Goal: Information Seeking & Learning: Learn about a topic

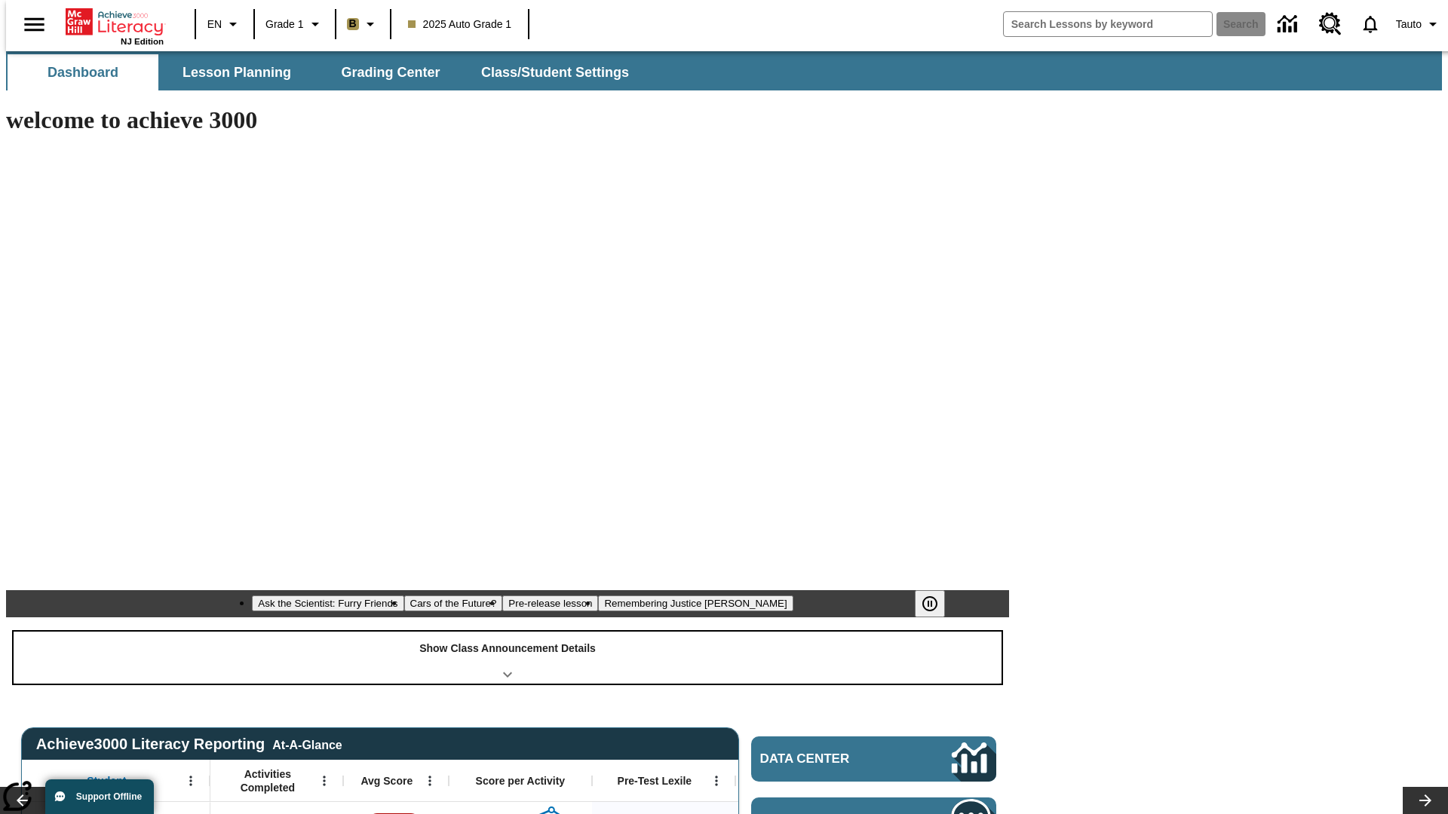
click at [508, 632] on div "Show Class Announcement Details" at bounding box center [508, 658] width 988 height 52
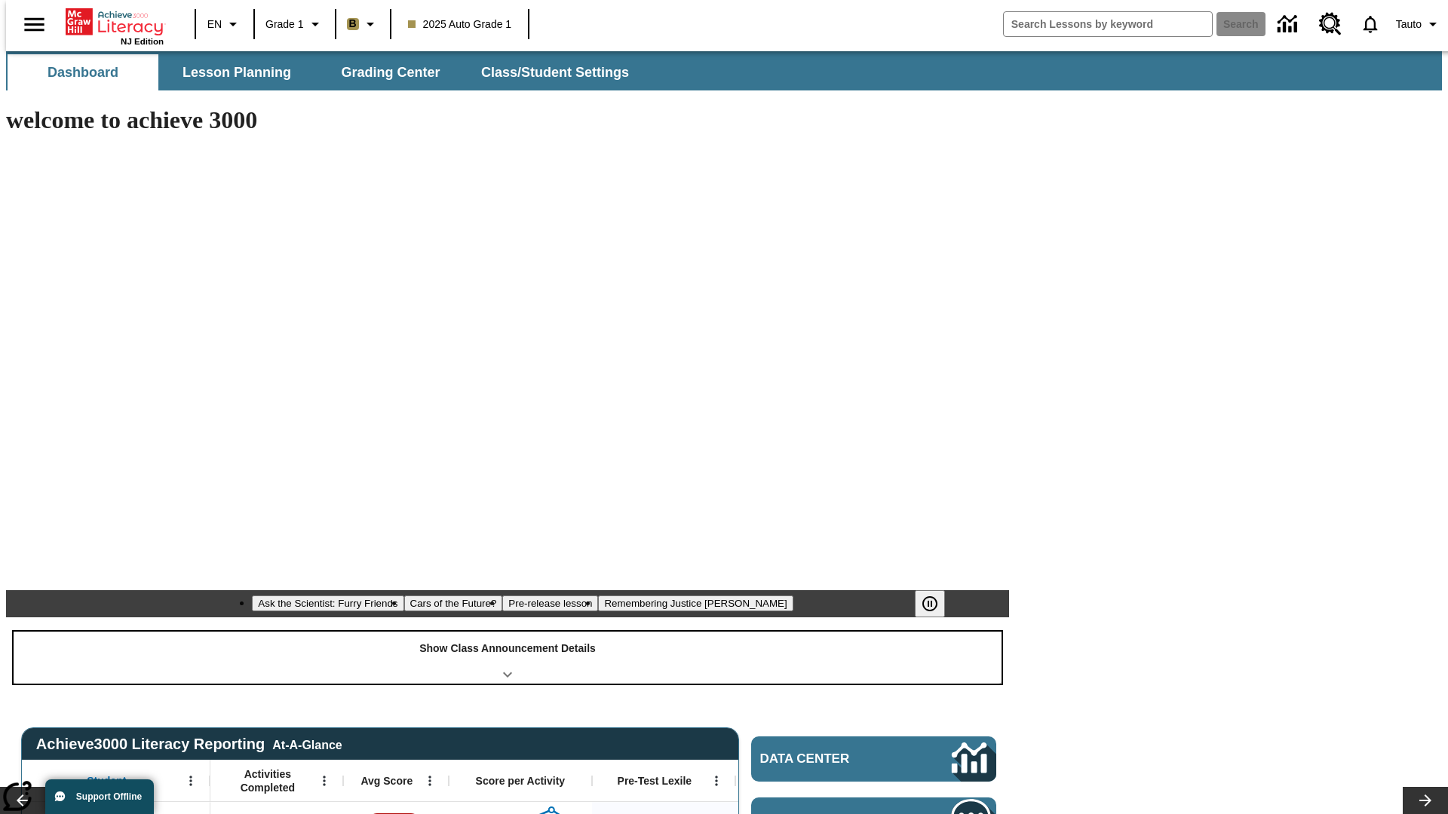
click at [508, 632] on div "Show Class Announcement Details" at bounding box center [508, 658] width 988 height 52
